Goal: Information Seeking & Learning: Learn about a topic

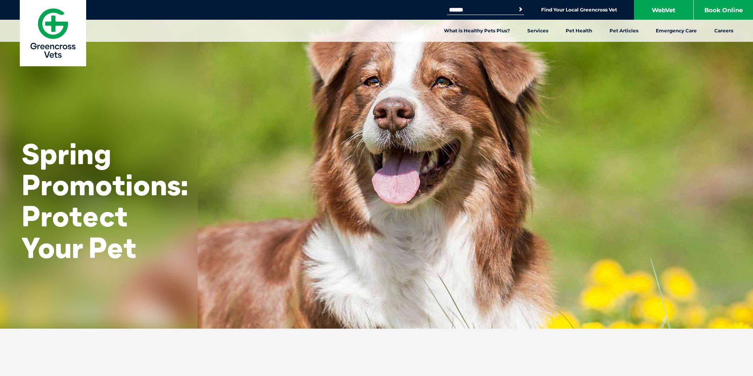
click at [495, 7] on input "Search for:" at bounding box center [480, 10] width 67 height 6
type input "****"
click at [516, 6] on button "Search" at bounding box center [520, 10] width 8 height 8
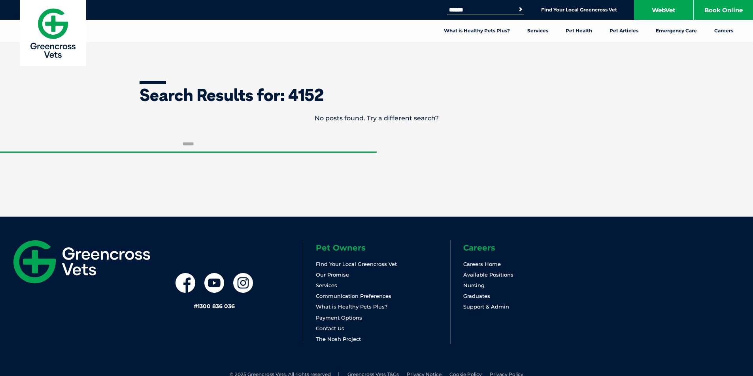
click at [317, 97] on h1 "Search Results for: 4152" at bounding box center [376, 95] width 474 height 17
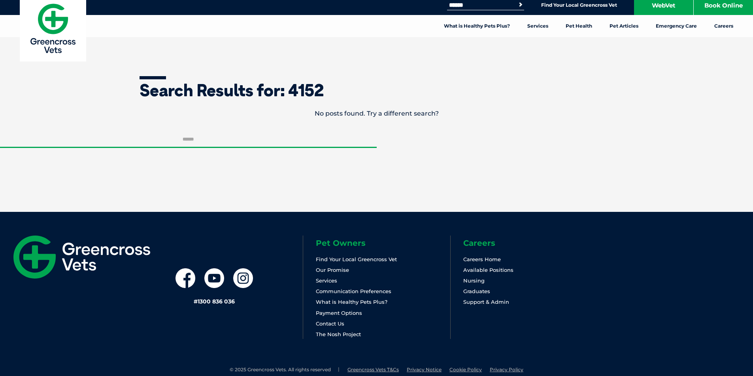
scroll to position [36, 0]
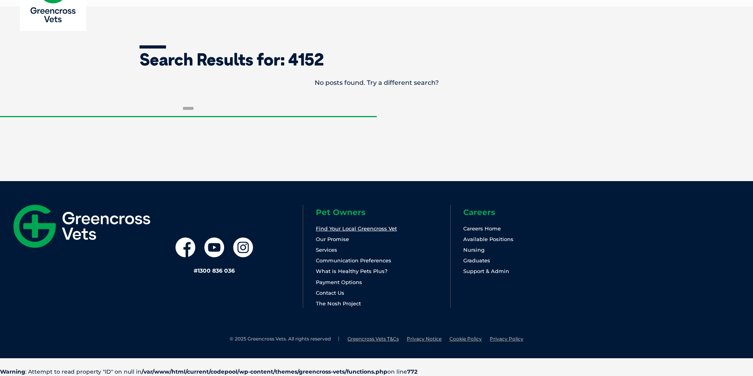
click at [367, 226] on link "Find Your Local Greencross Vet" at bounding box center [356, 229] width 81 height 6
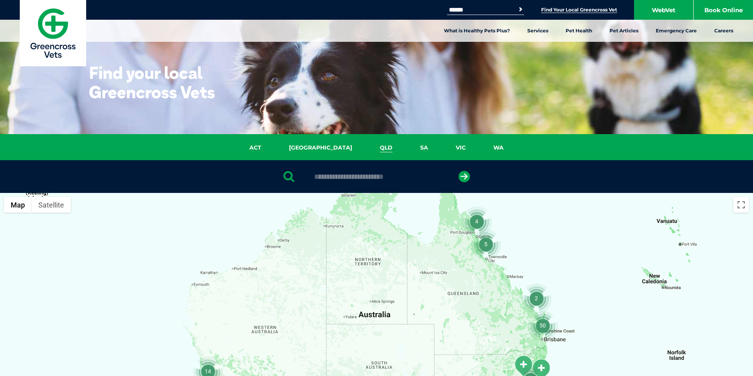
click at [366, 146] on link "QLD" at bounding box center [386, 147] width 40 height 9
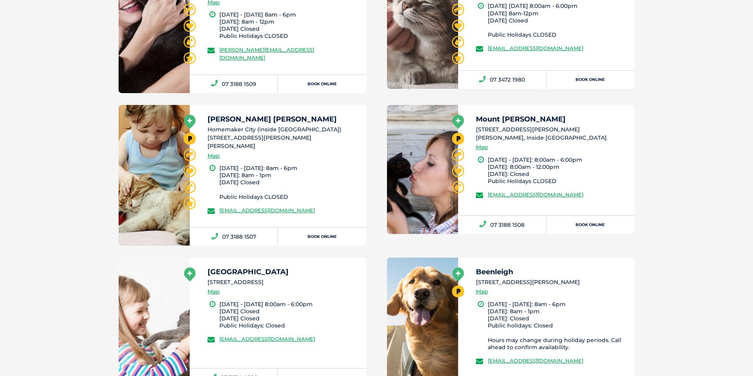
scroll to position [1722, 0]
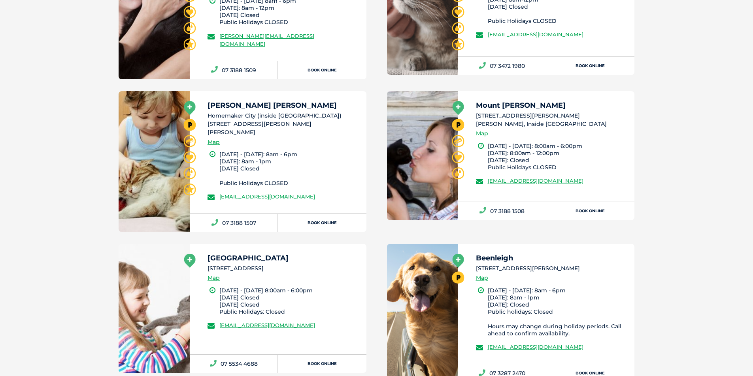
click at [230, 107] on h5 "Cannon Hill" at bounding box center [283, 105] width 152 height 7
click at [189, 124] on icon at bounding box center [190, 125] width 12 height 12
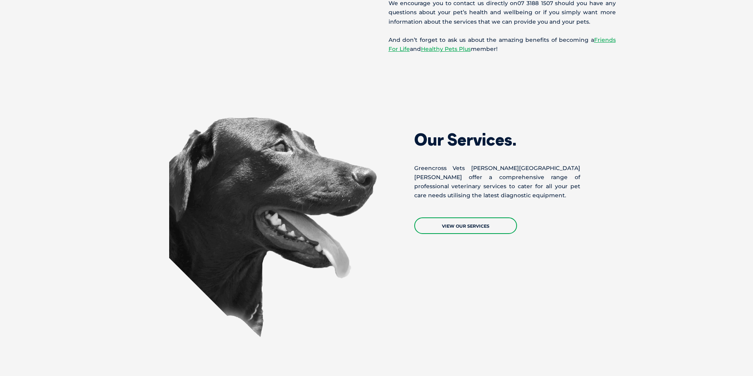
scroll to position [632, 0]
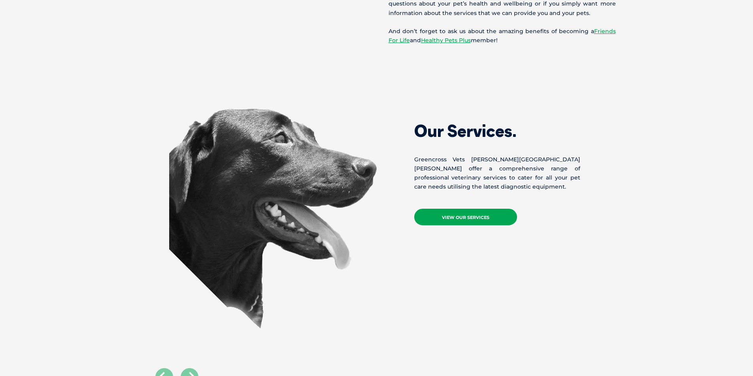
click at [465, 209] on link "View Our Services" at bounding box center [465, 217] width 103 height 17
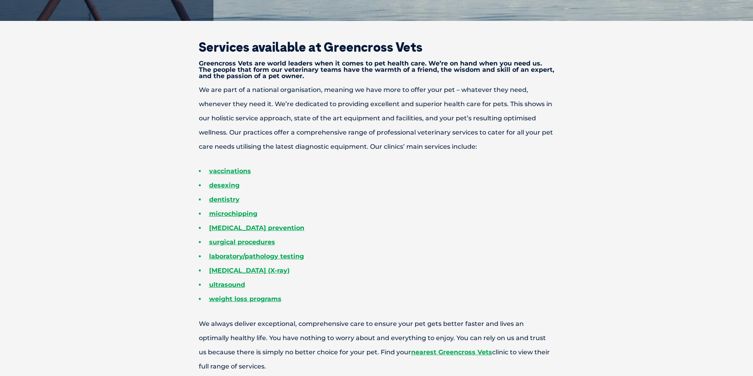
scroll to position [316, 0]
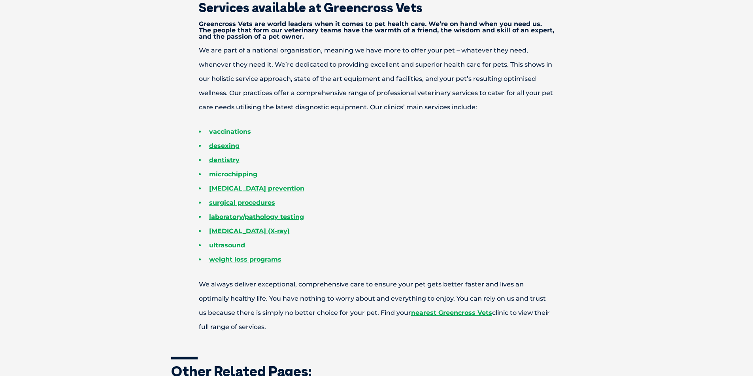
click at [243, 132] on link "vaccinations" at bounding box center [230, 132] width 42 height 8
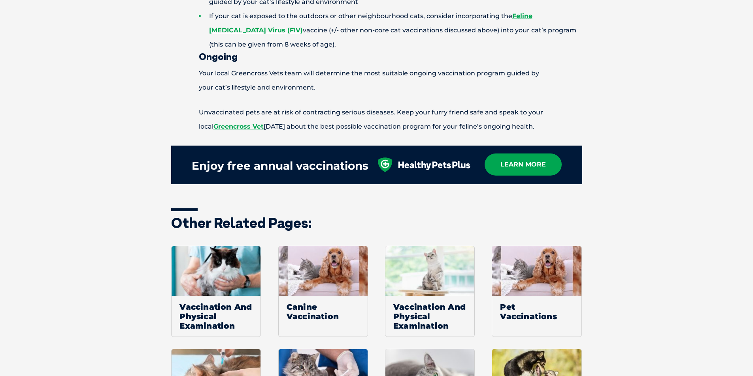
scroll to position [909, 0]
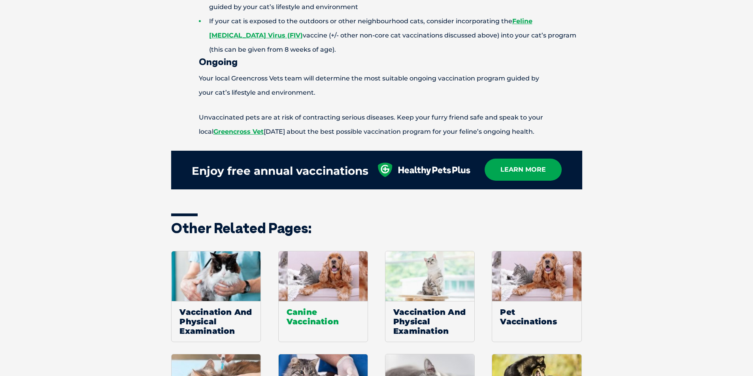
click at [307, 315] on span "Canine Vaccination" at bounding box center [323, 316] width 89 height 31
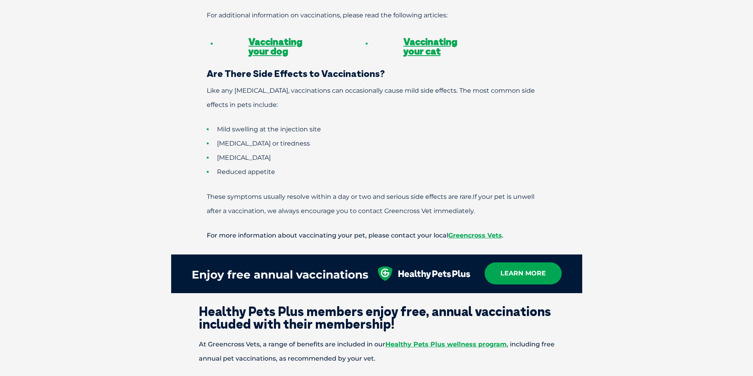
scroll to position [710, 0]
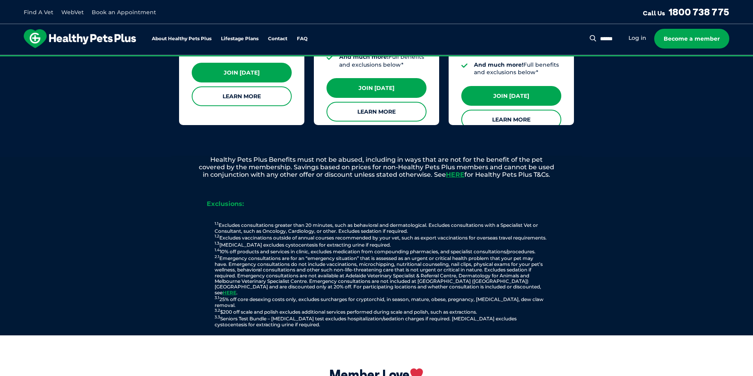
scroll to position [751, 0]
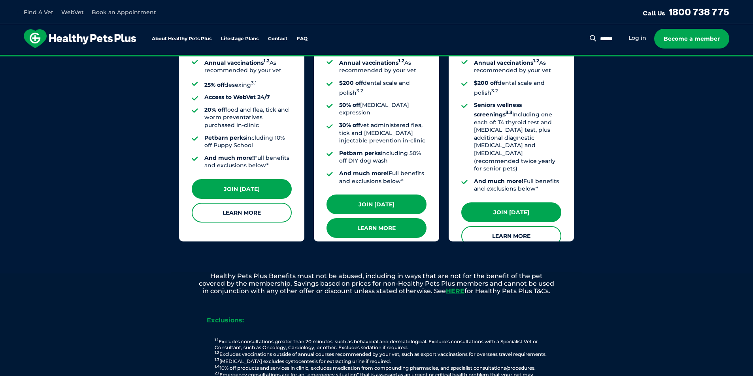
click at [377, 218] on link "Learn More" at bounding box center [376, 228] width 100 height 20
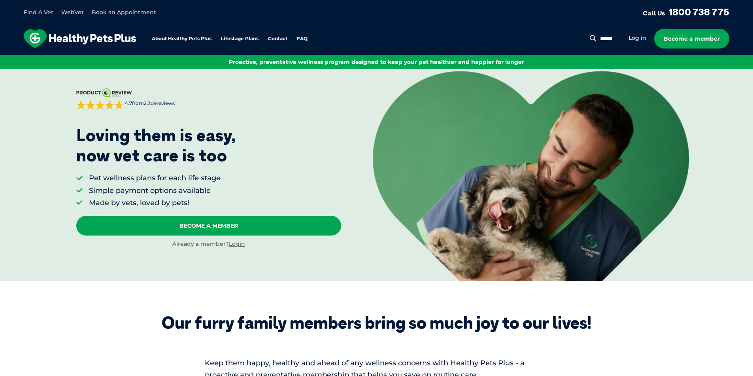
scroll to position [0, 0]
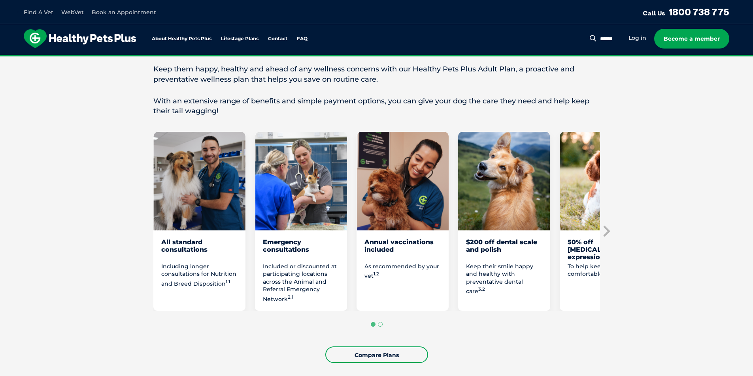
scroll to position [356, 0]
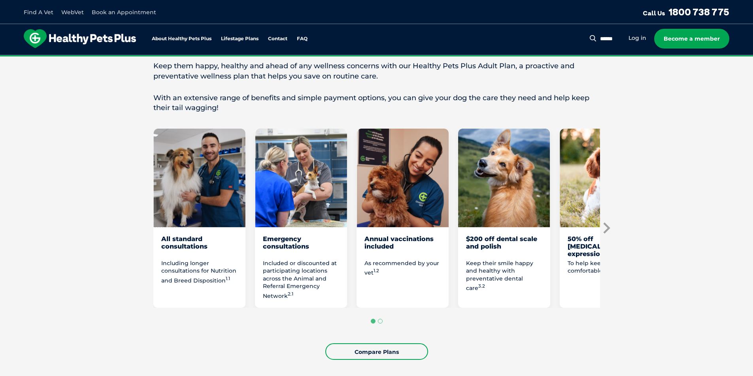
click at [608, 226] on icon "Next slide" at bounding box center [606, 228] width 12 height 12
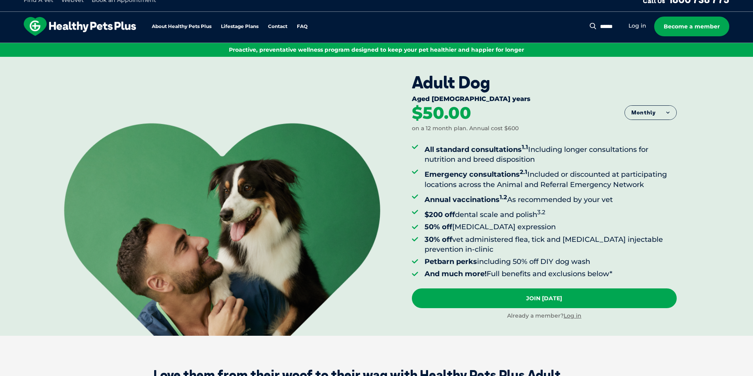
scroll to position [0, 0]
